Goal: Obtain resource: Obtain resource

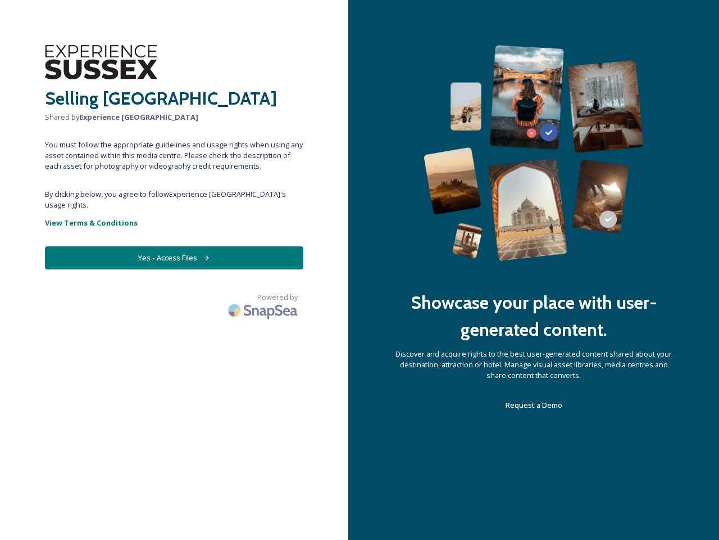
click at [360, 270] on div "Showcase your place with user-generated content. Discover and acquire rights to…" at bounding box center [533, 270] width 371 height 540
click at [174, 247] on button "Yes - Access Files" at bounding box center [174, 257] width 259 height 23
